Goal: Information Seeking & Learning: Learn about a topic

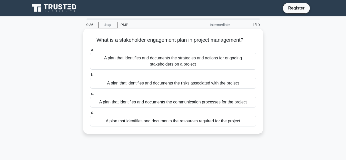
click at [139, 59] on div "A plan that identifies and documents the strategies and actions for engaging st…" at bounding box center [173, 61] width 166 height 17
click at [90, 52] on input "a. A plan that identifies and documents the strategies and actions for engaging…" at bounding box center [90, 49] width 0 height 3
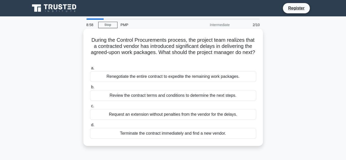
click at [158, 96] on div "Review the contract terms and conditions to determine the next steps." at bounding box center [173, 95] width 166 height 11
click at [90, 89] on input "b. Review the contract terms and conditions to determine the next steps." at bounding box center [90, 87] width 0 height 3
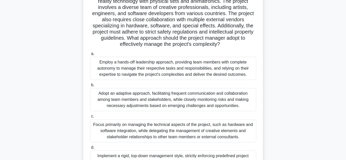
scroll to position [77, 0]
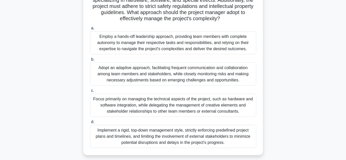
click at [170, 73] on div "Adopt an adaptive approach, facilitating frequent communication and collaborati…" at bounding box center [173, 74] width 166 height 23
click at [90, 61] on input "b. Adopt an adaptive approach, facilitating frequent communication and collabor…" at bounding box center [90, 59] width 0 height 3
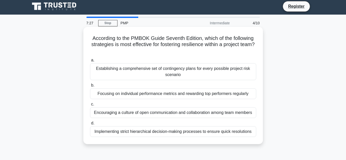
scroll to position [0, 0]
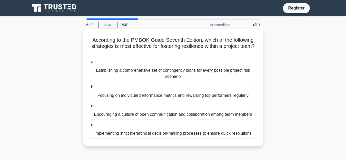
click at [186, 97] on div "Focusing on individual performance metrics and rewarding top performers regular…" at bounding box center [173, 95] width 166 height 11
click at [90, 89] on input "b. Focusing on individual performance metrics and rewarding top performers regu…" at bounding box center [90, 87] width 0 height 3
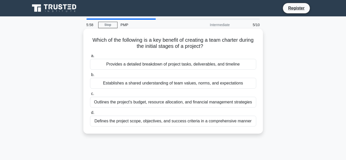
click at [173, 82] on div "Establishes a shared understanding of team values, norms, and expectations" at bounding box center [173, 83] width 166 height 11
click at [90, 77] on input "b. Establishes a shared understanding of team values, norms, and expectations" at bounding box center [90, 74] width 0 height 3
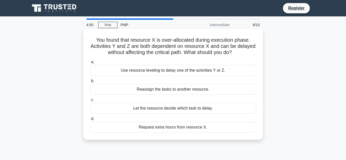
click at [196, 71] on div "Use resource leveling to delay one of the activities Y or Z." at bounding box center [173, 70] width 166 height 11
click at [90, 64] on input "a. Use resource leveling to delay one of the activities Y or Z." at bounding box center [90, 62] width 0 height 3
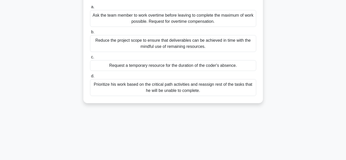
scroll to position [77, 0]
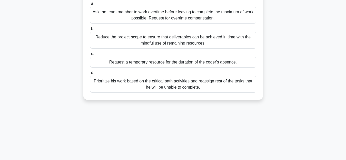
click at [221, 84] on div "Prioritize his work based on the critical path activities and reassign rest of …" at bounding box center [173, 84] width 166 height 17
click at [142, 82] on div "Prioritize his work based on the critical path activities and reassign rest of …" at bounding box center [173, 84] width 166 height 17
click at [90, 75] on input "d. Prioritize his work based on the critical path activities and reassign rest …" at bounding box center [90, 72] width 0 height 3
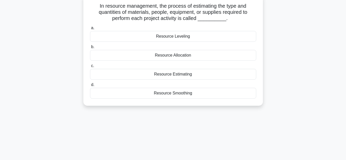
scroll to position [0, 0]
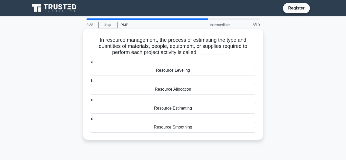
click at [177, 91] on div "Resource Allocation" at bounding box center [173, 89] width 166 height 11
click at [90, 83] on input "b. Resource Allocation" at bounding box center [90, 81] width 0 height 3
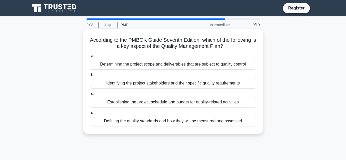
click at [202, 124] on div "Defining the quality standards and how they will be measured and assessed" at bounding box center [173, 121] width 166 height 11
click at [90, 115] on input "d. Defining the quality standards and how they will be measured and assessed" at bounding box center [90, 112] width 0 height 3
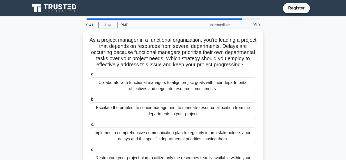
click at [178, 91] on div "Collaborate with functional managers to align project goals with their departme…" at bounding box center [173, 85] width 166 height 17
click at [90, 76] on input "a. Collaborate with functional managers to align project goals with their depar…" at bounding box center [90, 74] width 0 height 3
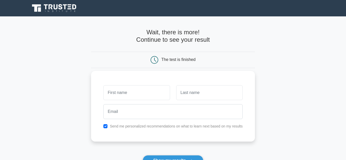
drag, startPoint x: 0, startPoint y: 0, endPoint x: 154, endPoint y: 91, distance: 179.1
click at [154, 91] on input "text" at bounding box center [136, 92] width 66 height 15
type input "muhammad"
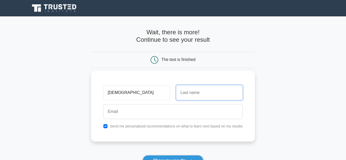
click at [196, 97] on input "text" at bounding box center [209, 92] width 66 height 15
type input "umair"
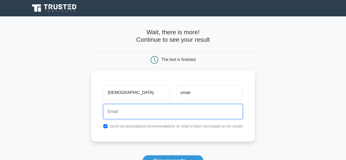
click at [178, 111] on input "email" at bounding box center [172, 111] width 139 height 15
type input "umairrind384@gmail.com"
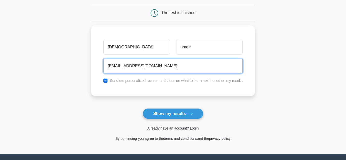
scroll to position [51, 0]
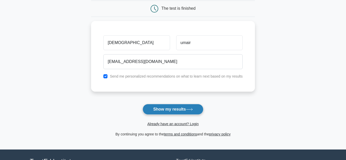
click at [184, 110] on button "Show my results" at bounding box center [173, 109] width 61 height 11
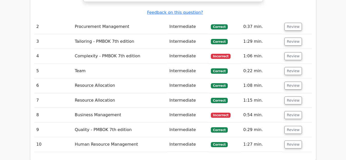
scroll to position [667, 0]
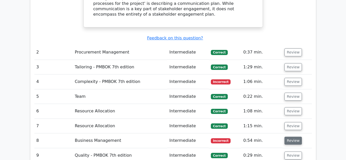
click at [295, 137] on button "Review" at bounding box center [293, 141] width 17 height 8
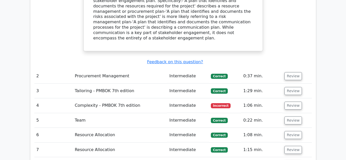
scroll to position [641, 0]
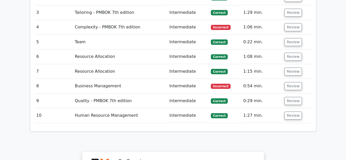
scroll to position [693, 0]
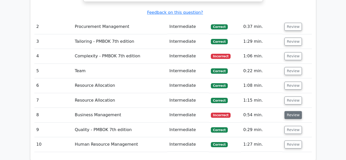
click at [286, 111] on button "Review" at bounding box center [293, 115] width 17 height 8
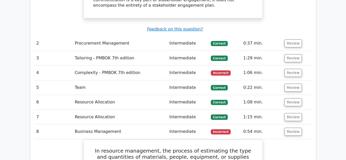
scroll to position [667, 0]
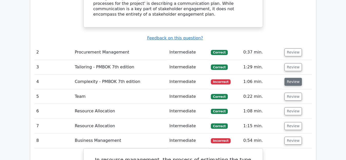
click at [295, 78] on button "Review" at bounding box center [293, 82] width 17 height 8
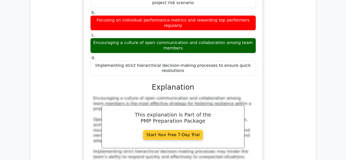
scroll to position [770, 0]
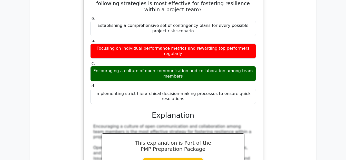
click at [205, 53] on div "a. Establishing a comprehensive set of contingency plans for every possible pro…" at bounding box center [173, 125] width 167 height 220
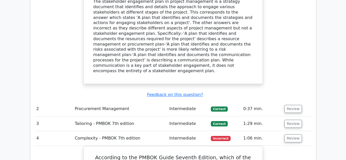
scroll to position [616, 0]
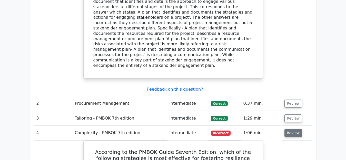
click at [288, 129] on button "Review" at bounding box center [293, 133] width 17 height 8
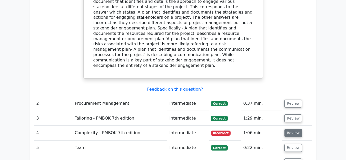
click at [289, 129] on button "Review" at bounding box center [293, 133] width 17 height 8
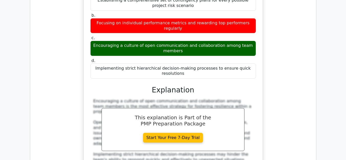
scroll to position [795, 0]
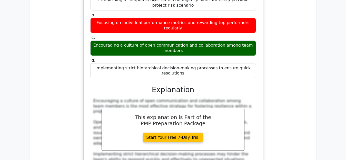
click at [167, 99] on div "Encouraging a culture of open communication and collaboration among team member…" at bounding box center [173, 144] width 160 height 91
click at [143, 133] on link "Start Your Free 7-Day Trial" at bounding box center [173, 138] width 60 height 10
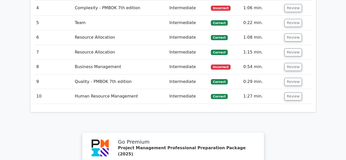
scroll to position [693, 0]
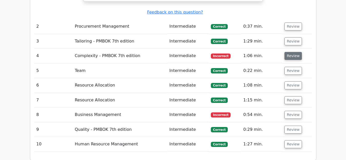
click at [289, 52] on button "Review" at bounding box center [293, 56] width 17 height 8
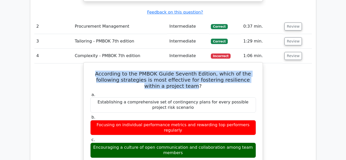
drag, startPoint x: 178, startPoint y: 39, endPoint x: 92, endPoint y: 27, distance: 86.6
copy h5 "According to the PMBOK Guide Seventh Edition, which of the following strategies…"
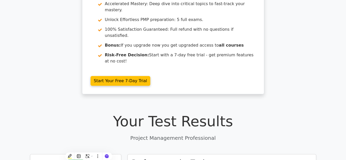
scroll to position [0, 0]
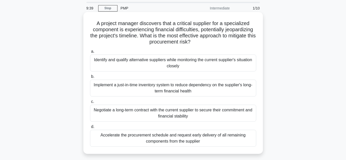
scroll to position [26, 0]
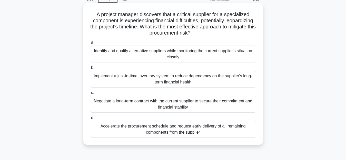
click at [174, 54] on div "Identify and qualify alternative suppliers while monitoring the current supplie…" at bounding box center [173, 54] width 166 height 17
click at [90, 44] on input "a. Identify and qualify alternative suppliers while monitoring the current supp…" at bounding box center [90, 42] width 0 height 3
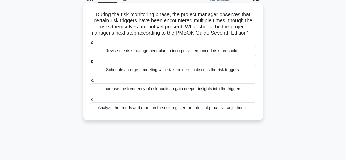
click at [152, 113] on div "Analyze the trends and report in the risk register for potential proactive adju…" at bounding box center [173, 108] width 166 height 11
click at [90, 101] on input "d. Analyze the trends and report in the risk register for potential proactive a…" at bounding box center [90, 99] width 0 height 3
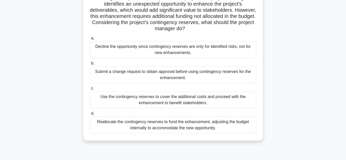
scroll to position [51, 0]
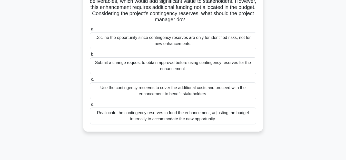
click at [160, 112] on div "Reallocate the contingency reserves to fund the enhancement, adjusting the budg…" at bounding box center [173, 116] width 166 height 17
click at [90, 106] on input "d. Reallocate the contingency reserves to fund the enhancement, adjusting the b…" at bounding box center [90, 104] width 0 height 3
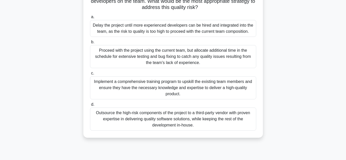
click at [150, 84] on div "Implement a comprehensive training program to upskill the existing team members…" at bounding box center [173, 87] width 166 height 23
click at [90, 75] on input "c. Implement a comprehensive training program to upskill the existing team memb…" at bounding box center [90, 73] width 0 height 3
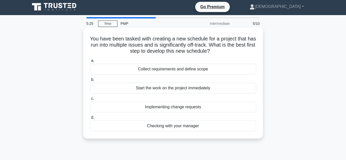
scroll to position [0, 0]
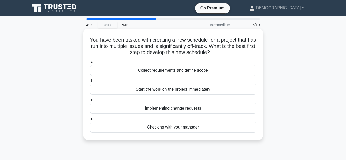
click at [168, 72] on div "Collect requirements and define scope" at bounding box center [173, 70] width 166 height 11
click at [90, 64] on input "a. Collect requirements and define scope" at bounding box center [90, 62] width 0 height 3
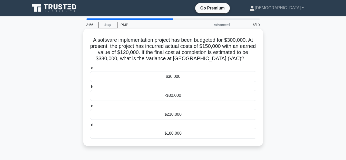
click at [153, 96] on div "-$30,000" at bounding box center [173, 95] width 166 height 11
click at [90, 89] on input "b. -$30,000" at bounding box center [90, 87] width 0 height 3
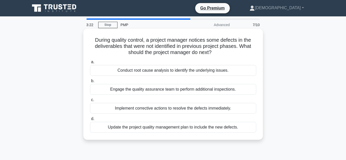
click at [195, 70] on div "Conduct root cause analysis to identify the underlying issues." at bounding box center [173, 70] width 166 height 11
click at [90, 64] on input "a. Conduct root cause analysis to identify the underlying issues." at bounding box center [90, 62] width 0 height 3
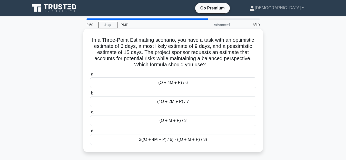
click at [149, 83] on div "(O + 4M + P) / 6" at bounding box center [173, 82] width 166 height 11
click at [90, 76] on input "a. (O + 4M + P) / 6" at bounding box center [90, 74] width 0 height 3
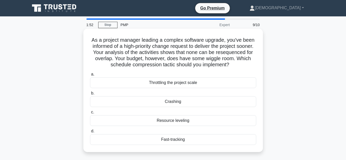
click at [163, 102] on div "Crashing" at bounding box center [173, 101] width 166 height 11
click at [90, 95] on input "b. Crashing" at bounding box center [90, 93] width 0 height 3
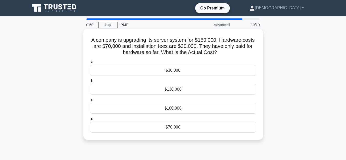
click at [170, 130] on div "$70,000" at bounding box center [173, 127] width 166 height 11
click at [90, 121] on input "d. $70,000" at bounding box center [90, 119] width 0 height 3
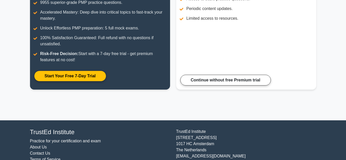
scroll to position [103, 0]
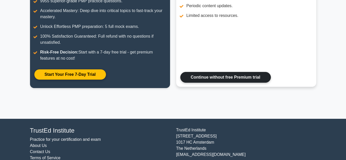
click at [217, 76] on link "Continue without free Premium trial" at bounding box center [225, 77] width 91 height 11
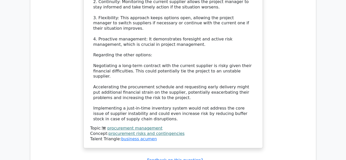
scroll to position [770, 0]
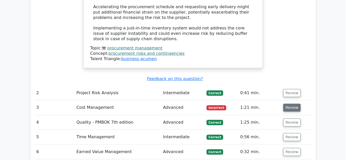
click at [286, 104] on button "Review" at bounding box center [291, 108] width 17 height 8
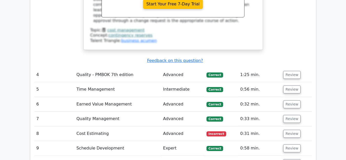
scroll to position [1078, 0]
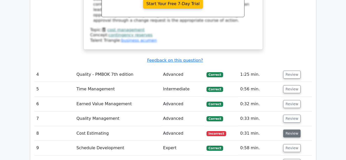
click at [294, 130] on button "Review" at bounding box center [291, 134] width 17 height 8
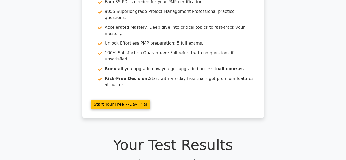
scroll to position [154, 0]
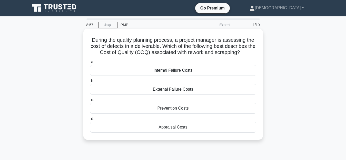
click at [153, 109] on div "Prevention Costs" at bounding box center [173, 108] width 166 height 11
click at [90, 102] on input "c. Prevention Costs" at bounding box center [90, 100] width 0 height 3
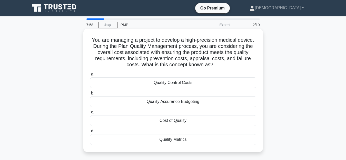
click at [160, 122] on div "Cost of Quality" at bounding box center [173, 120] width 166 height 11
click at [90, 114] on input "c. Cost of Quality" at bounding box center [90, 112] width 0 height 3
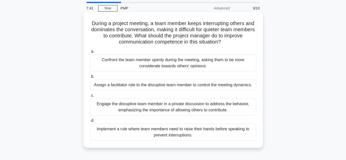
scroll to position [26, 0]
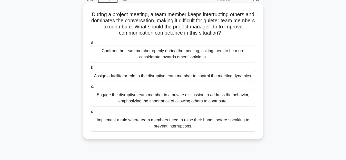
click at [151, 99] on div "Engage the disruptive team member in a private discussion to address the behavi…" at bounding box center [173, 98] width 166 height 17
click at [90, 89] on input "c. Engage the disruptive team member in a private discussion to address the beh…" at bounding box center [90, 86] width 0 height 3
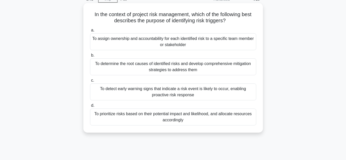
click at [198, 41] on div "To assign ownership and accountability for each identified risk to a specific t…" at bounding box center [173, 41] width 166 height 17
click at [90, 32] on input "a. To assign ownership and accountability for each identified risk to a specifi…" at bounding box center [90, 30] width 0 height 3
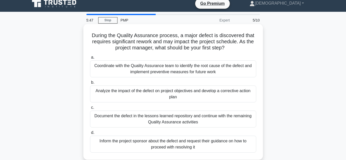
scroll to position [0, 0]
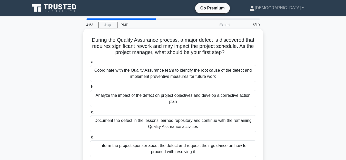
click at [182, 74] on div "Coordinate with the Quality Assurance team to identify the root cause of the de…" at bounding box center [173, 73] width 166 height 17
click at [90, 64] on input "a. Coordinate with the Quality Assurance team to identify the root cause of the…" at bounding box center [90, 62] width 0 height 3
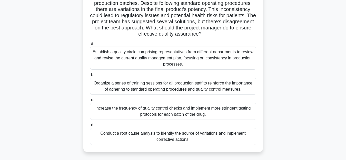
scroll to position [51, 0]
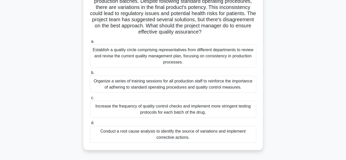
click at [215, 134] on div "Conduct a root cause analysis to identify the source of variations and implemen…" at bounding box center [173, 134] width 166 height 17
click at [90, 125] on input "d. Conduct a root cause analysis to identify the source of variations and imple…" at bounding box center [90, 123] width 0 height 3
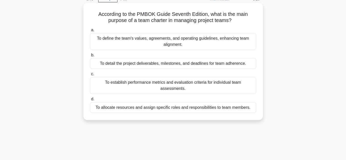
scroll to position [0, 0]
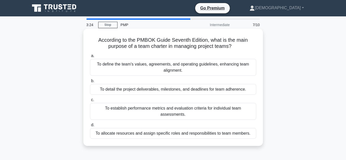
click at [168, 67] on div "To define the team's values, agreements, and operating guidelines, enhancing te…" at bounding box center [173, 67] width 166 height 17
click at [90, 58] on input "a. To define the team's values, agreements, and operating guidelines, enhancing…" at bounding box center [90, 55] width 0 height 3
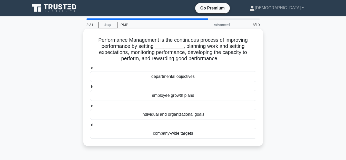
click at [182, 117] on div "individual and organizational goals" at bounding box center [173, 114] width 166 height 11
click at [90, 108] on input "c. individual and organizational goals" at bounding box center [90, 106] width 0 height 3
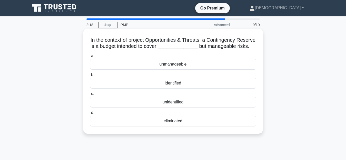
click at [156, 89] on div "identified" at bounding box center [173, 83] width 166 height 11
click at [90, 77] on input "b. identified" at bounding box center [90, 74] width 0 height 3
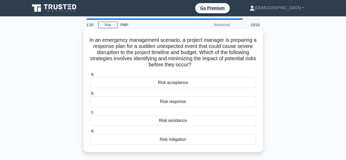
click at [169, 83] on div "Risk acceptance" at bounding box center [173, 82] width 166 height 11
click at [90, 76] on input "a. Risk acceptance" at bounding box center [90, 74] width 0 height 3
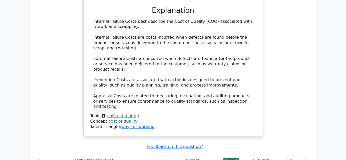
scroll to position [642, 0]
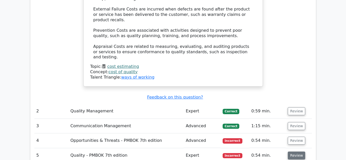
click at [300, 152] on button "Review" at bounding box center [296, 156] width 17 height 8
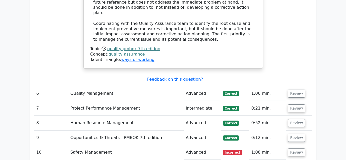
scroll to position [1026, 0]
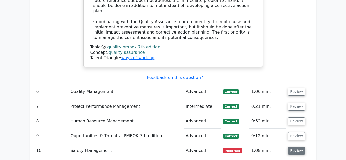
click at [293, 147] on button "Review" at bounding box center [296, 151] width 17 height 8
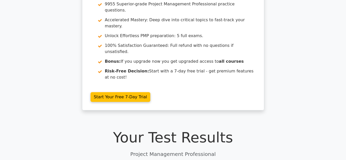
scroll to position [0, 0]
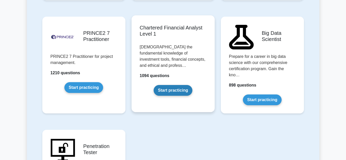
scroll to position [1178, 0]
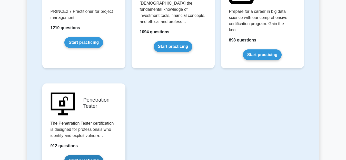
click at [86, 156] on link "Start practicing" at bounding box center [83, 161] width 39 height 11
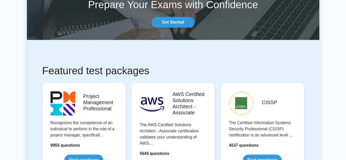
scroll to position [26, 0]
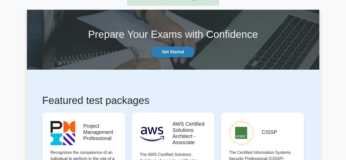
click at [167, 53] on link "Get Started" at bounding box center [172, 52] width 43 height 11
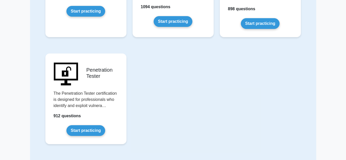
scroll to position [1042, 0]
